Goal: Transaction & Acquisition: Purchase product/service

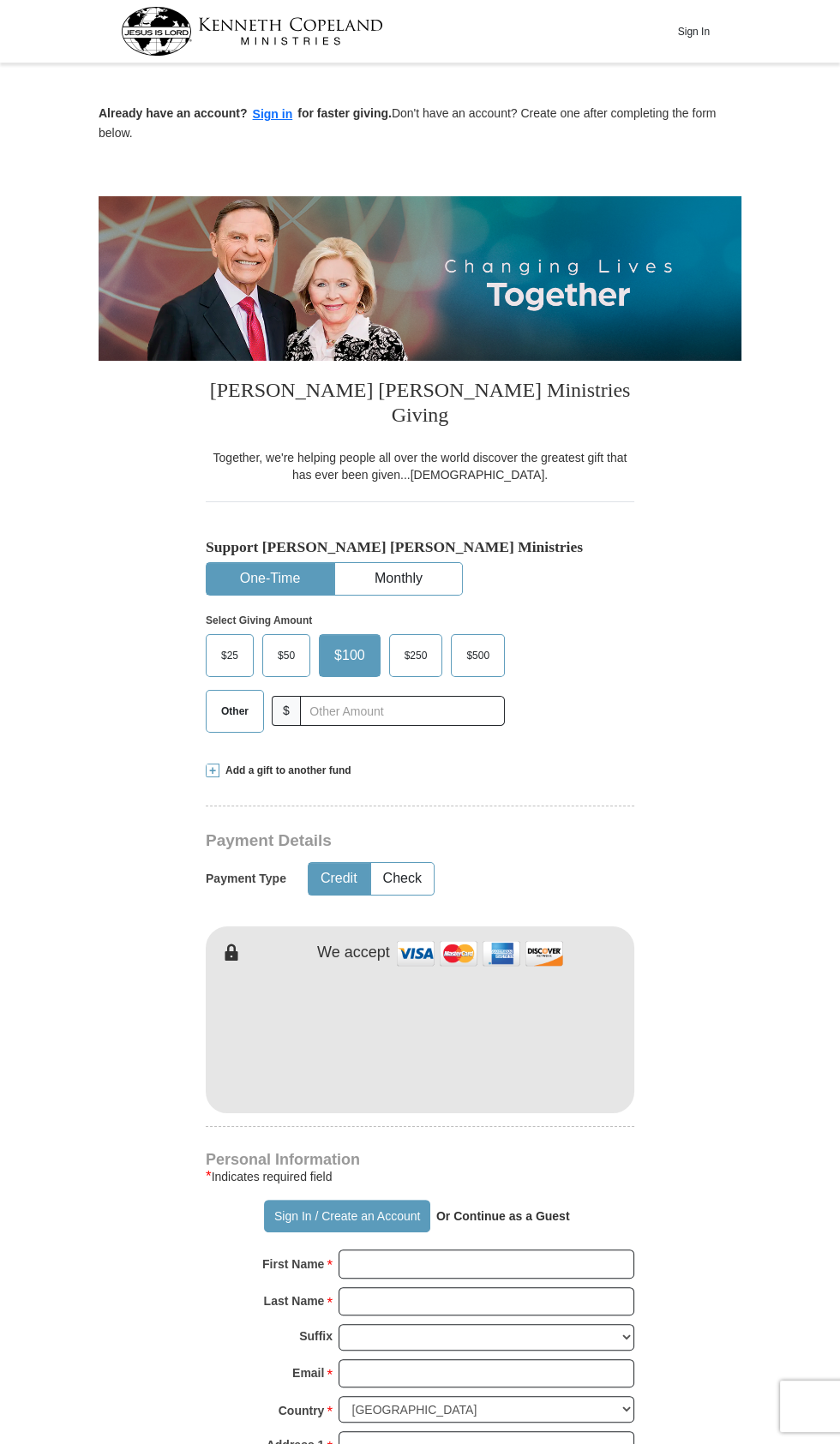
click at [698, 962] on form "Already have an account? Sign in for faster giving. Don't have an account? Crea…" at bounding box center [420, 1107] width 643 height 2076
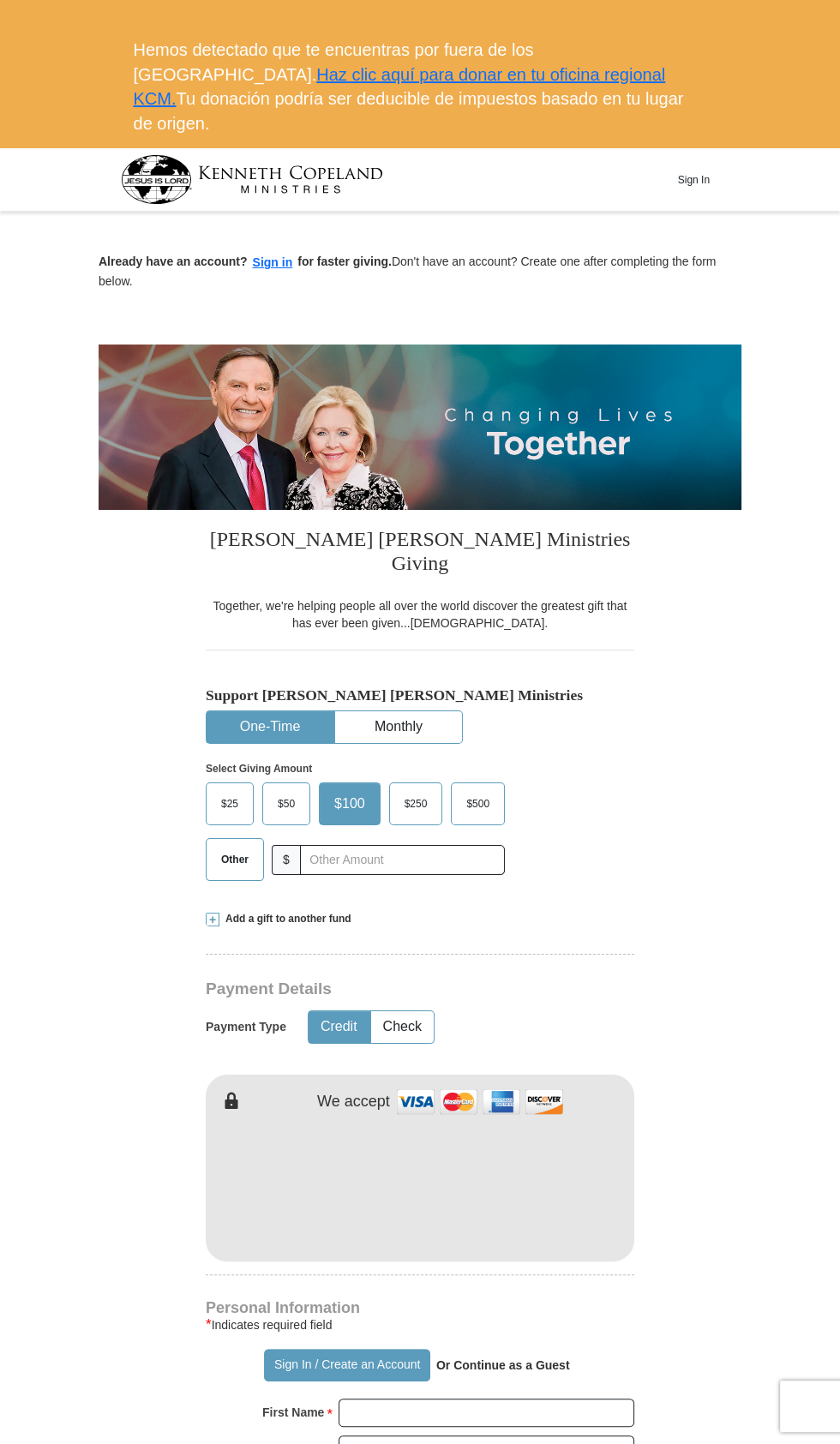
click at [651, 509] on img at bounding box center [420, 427] width 643 height 164
click at [640, 817] on form "Already have an account? Sign in for faster giving. Don't have an account? Crea…" at bounding box center [420, 1255] width 643 height 2076
click at [657, 825] on form "Already have an account? Sign in for faster giving. Don't have an account? Crea…" at bounding box center [420, 1255] width 643 height 2076
click at [676, 1062] on form "Already have an account? Sign in for faster giving. Don't have an account? Crea…" at bounding box center [420, 1255] width 643 height 2076
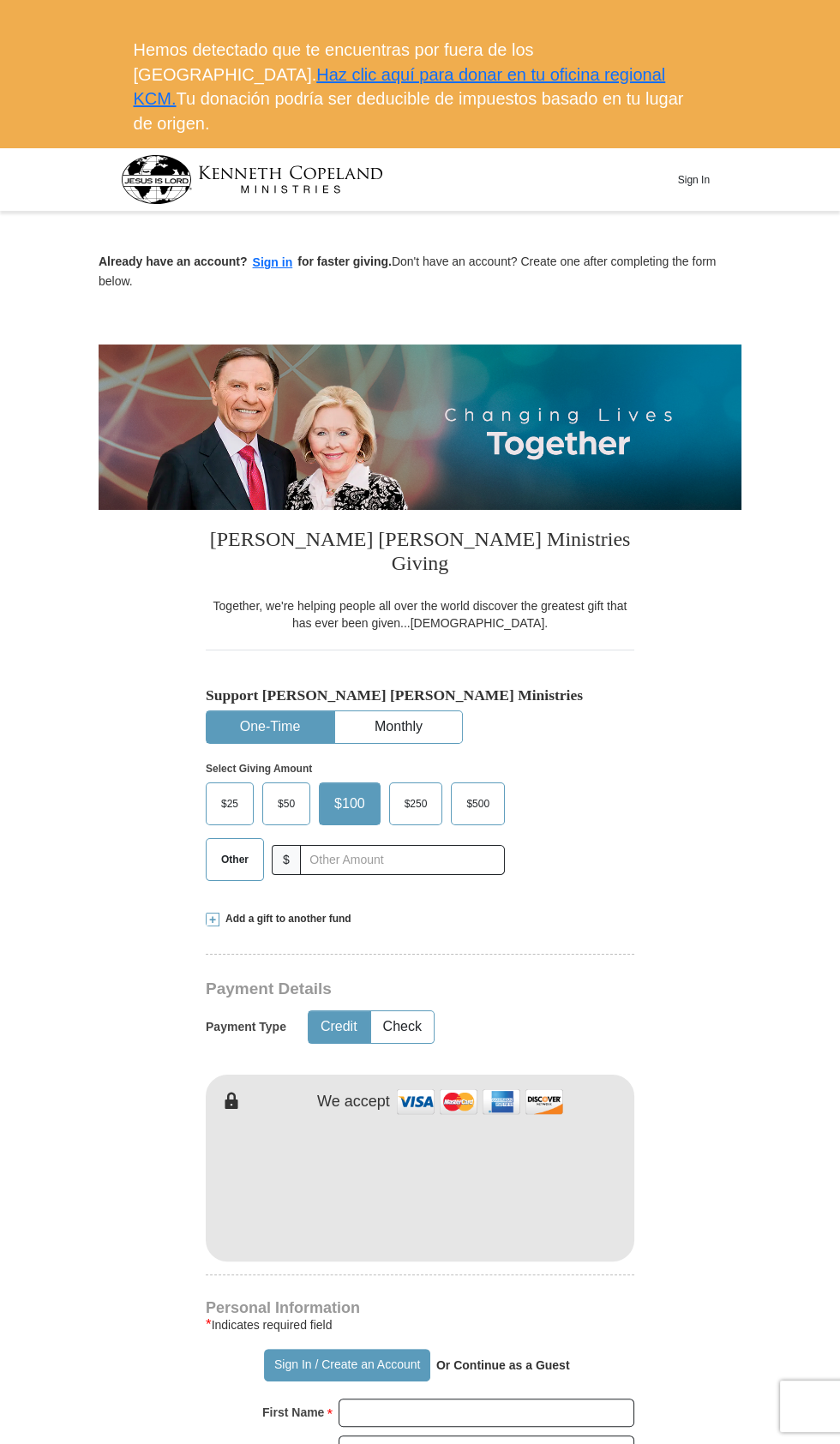
click at [737, 1129] on form "Already have an account? Sign in for faster giving. Don't have an account? Crea…" at bounding box center [420, 1255] width 643 height 2076
click at [622, 509] on img at bounding box center [420, 427] width 643 height 164
click at [538, 509] on img at bounding box center [420, 427] width 643 height 164
click at [553, 509] on img at bounding box center [420, 427] width 643 height 164
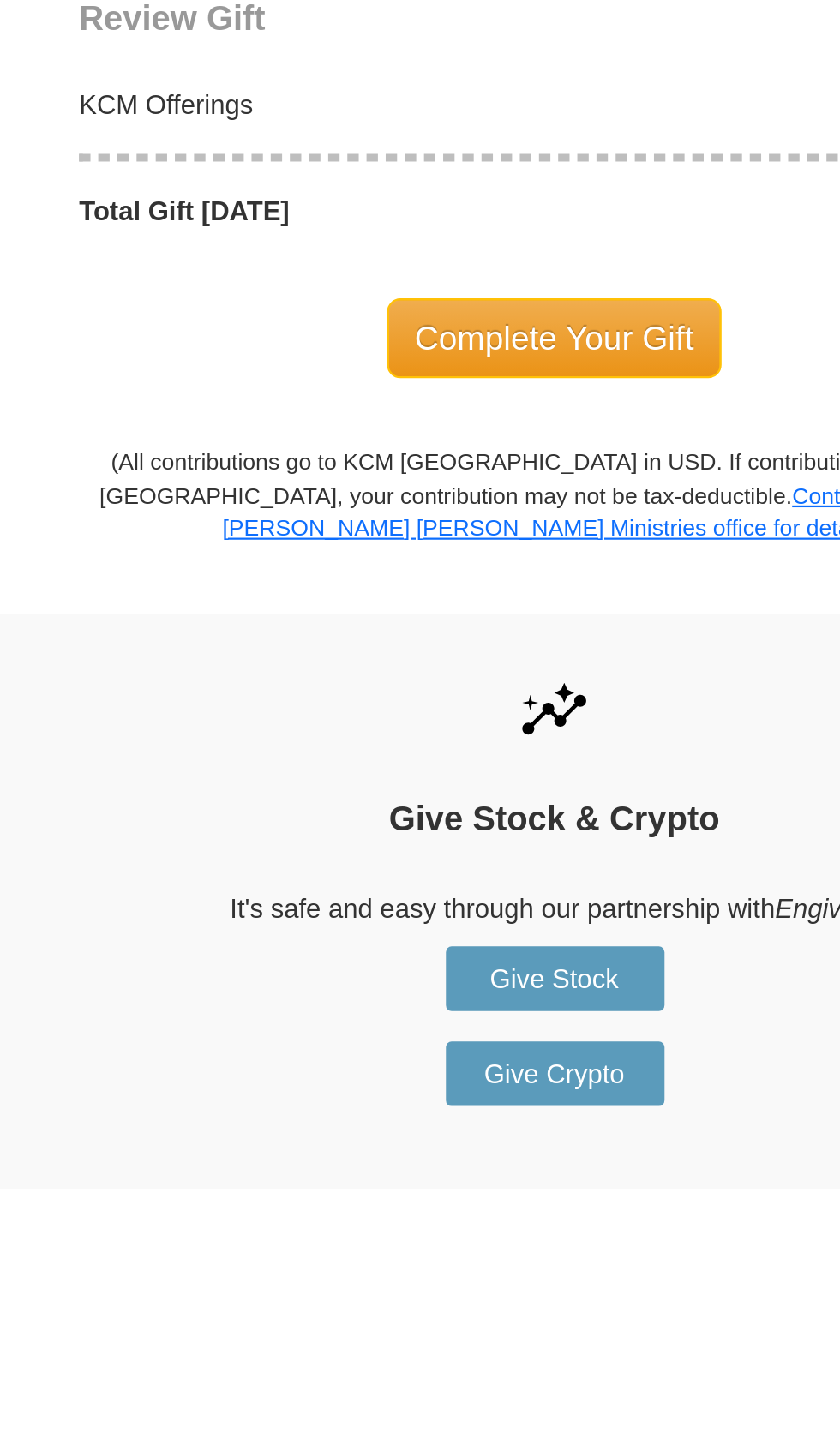
scroll to position [1130, 0]
